Goal: Task Accomplishment & Management: Manage account settings

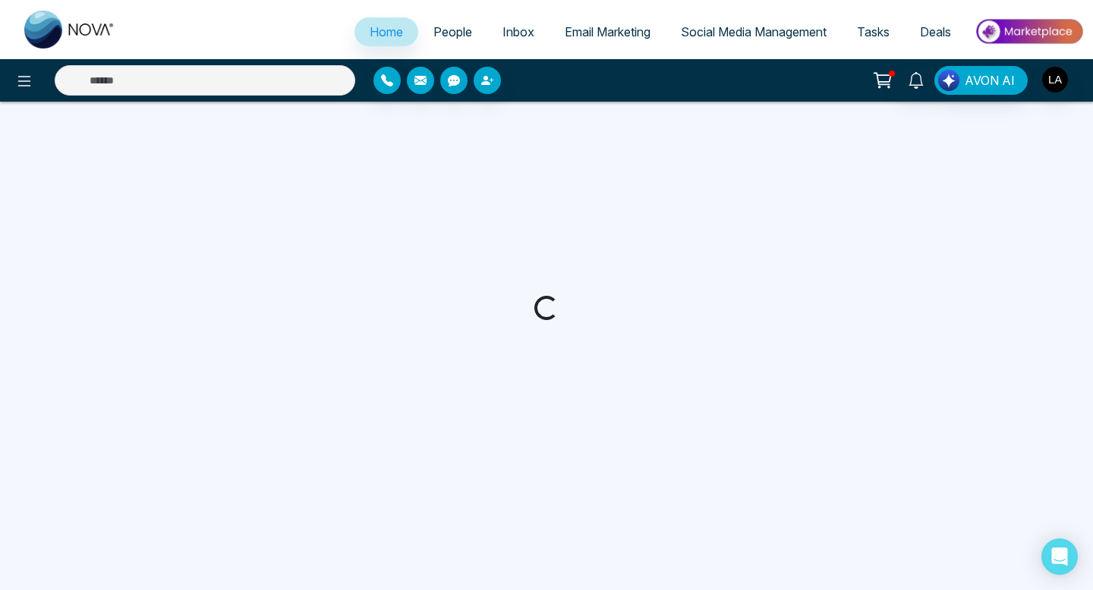
select select "*"
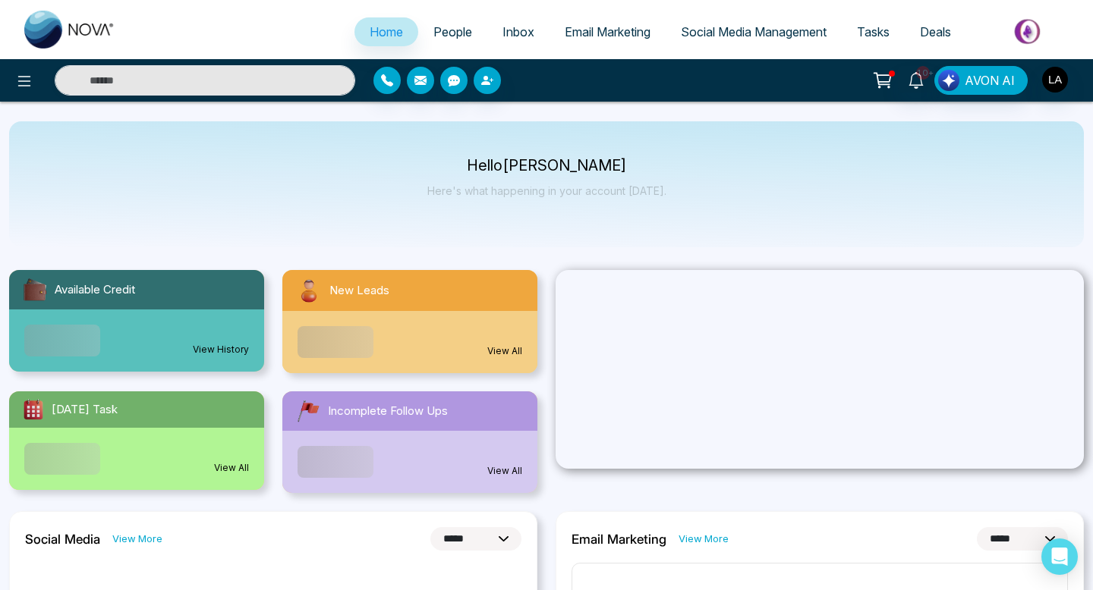
click at [184, 74] on div "Announcement Don't show again" at bounding box center [546, 295] width 1093 height 590
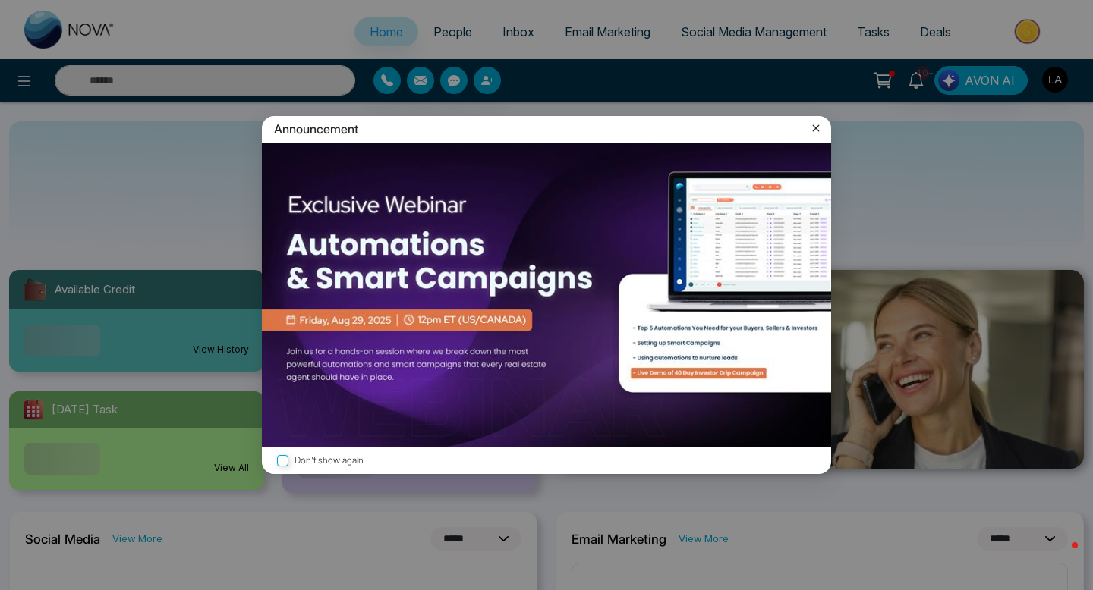
click at [822, 131] on icon at bounding box center [815, 128] width 15 height 15
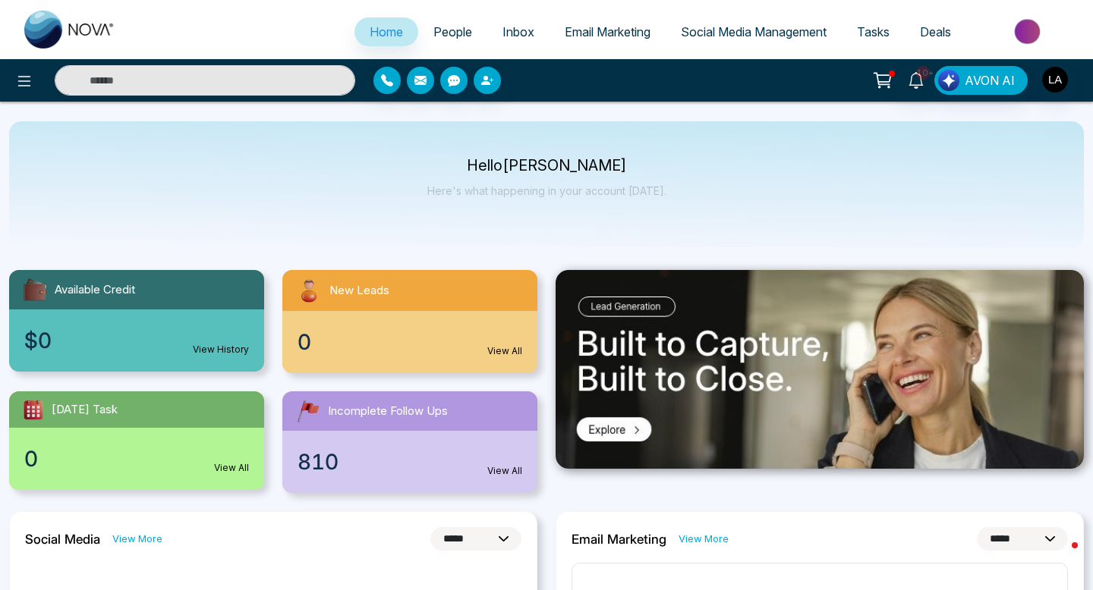
click at [271, 96] on div "10+ AVON AI" at bounding box center [546, 80] width 1093 height 42
click at [269, 87] on input "text" at bounding box center [205, 80] width 301 height 30
type input "******"
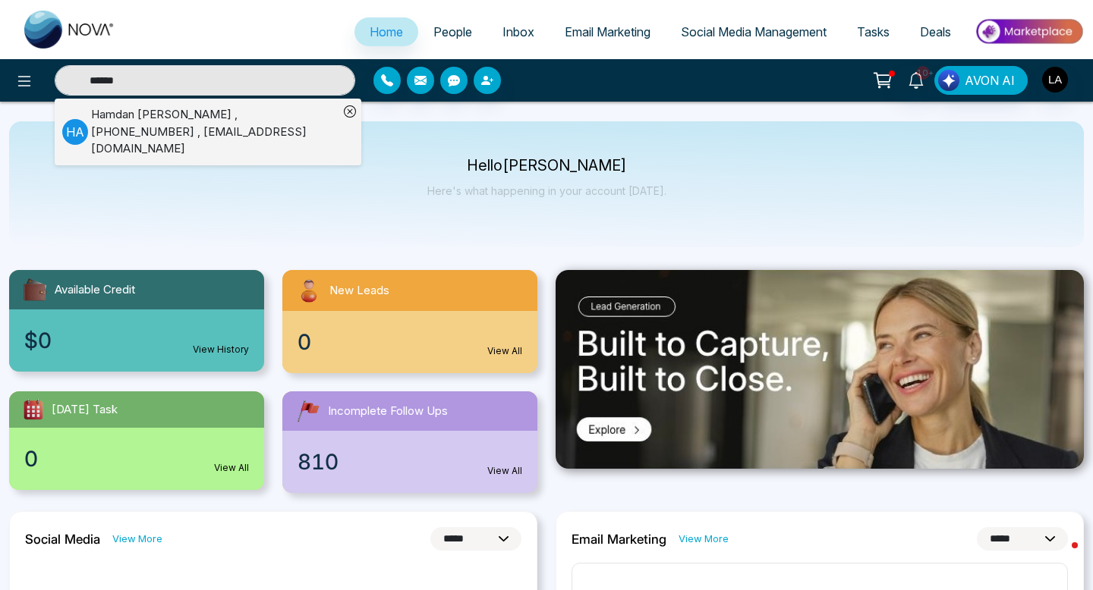
click at [164, 120] on div "[PERSON_NAME] , [PHONE_NUMBER] , [EMAIL_ADDRESS][DOMAIN_NAME]" at bounding box center [214, 132] width 247 height 52
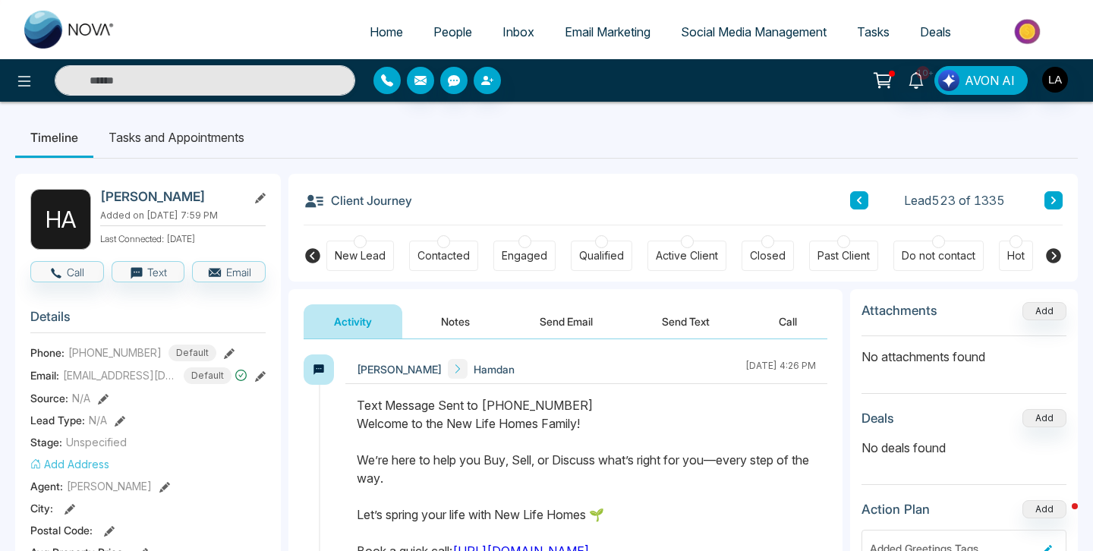
click at [384, 81] on icon "button" at bounding box center [387, 80] width 12 height 12
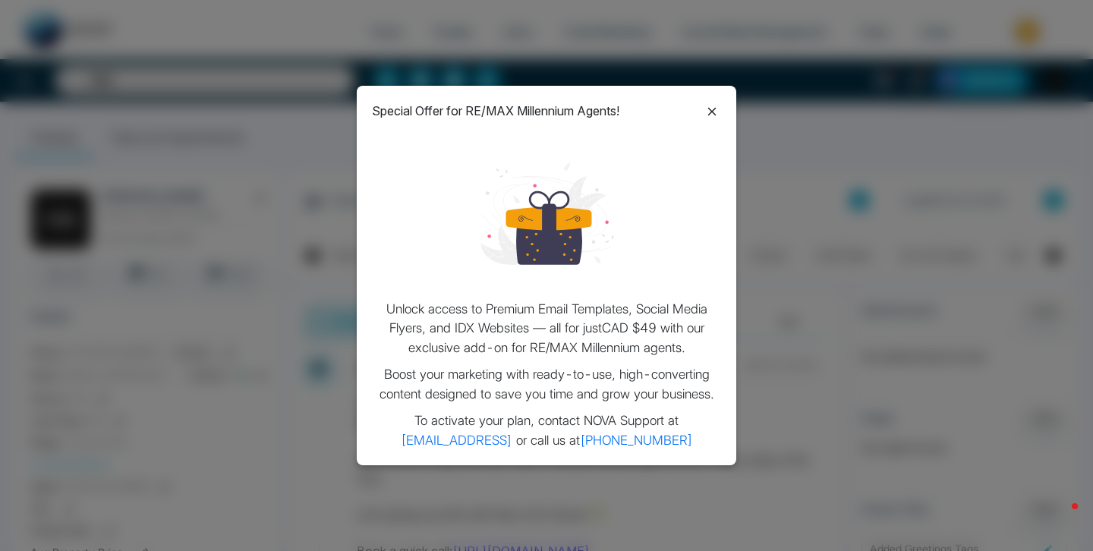
click at [707, 109] on icon at bounding box center [712, 111] width 18 height 18
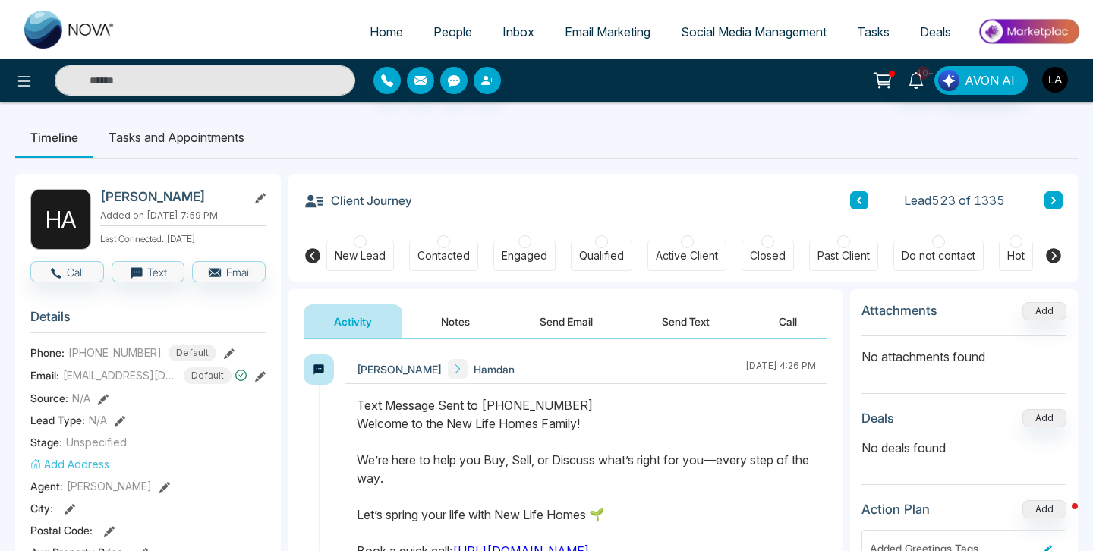
click at [1053, 86] on img "button" at bounding box center [1055, 80] width 26 height 26
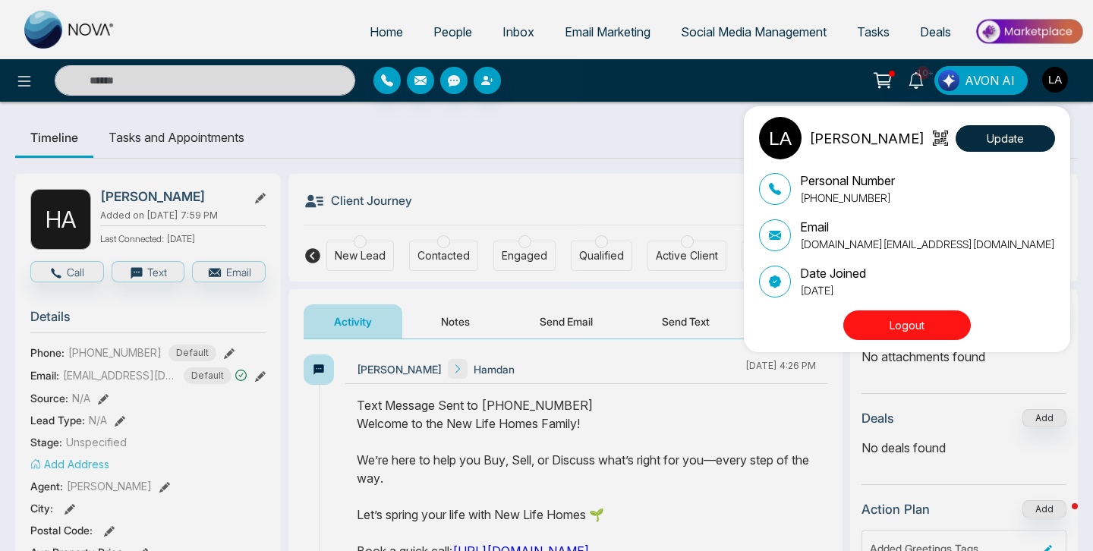
click at [911, 326] on button "Logout" at bounding box center [906, 325] width 127 height 30
